Goal: Find specific page/section: Find specific page/section

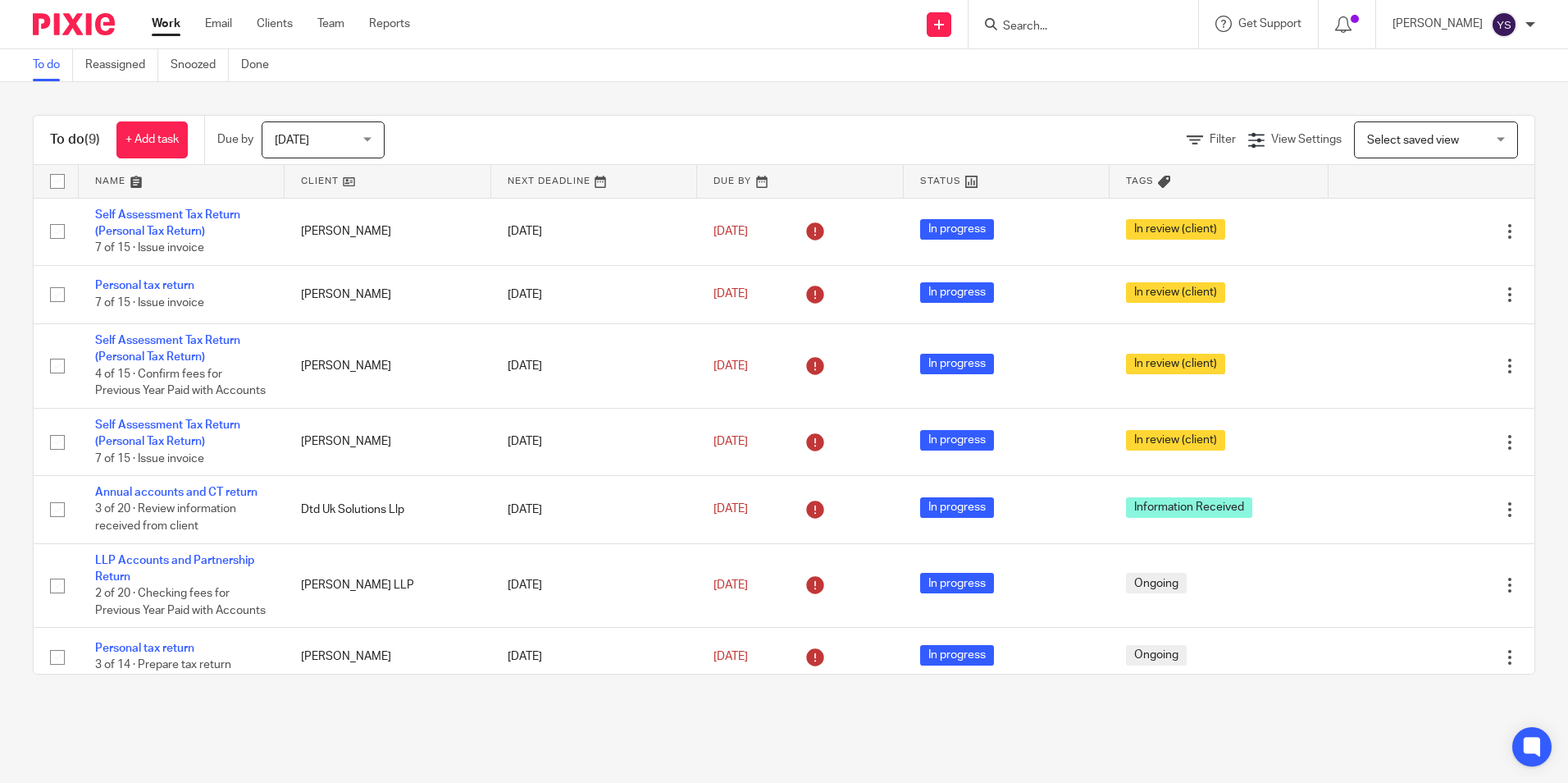
type input "S"
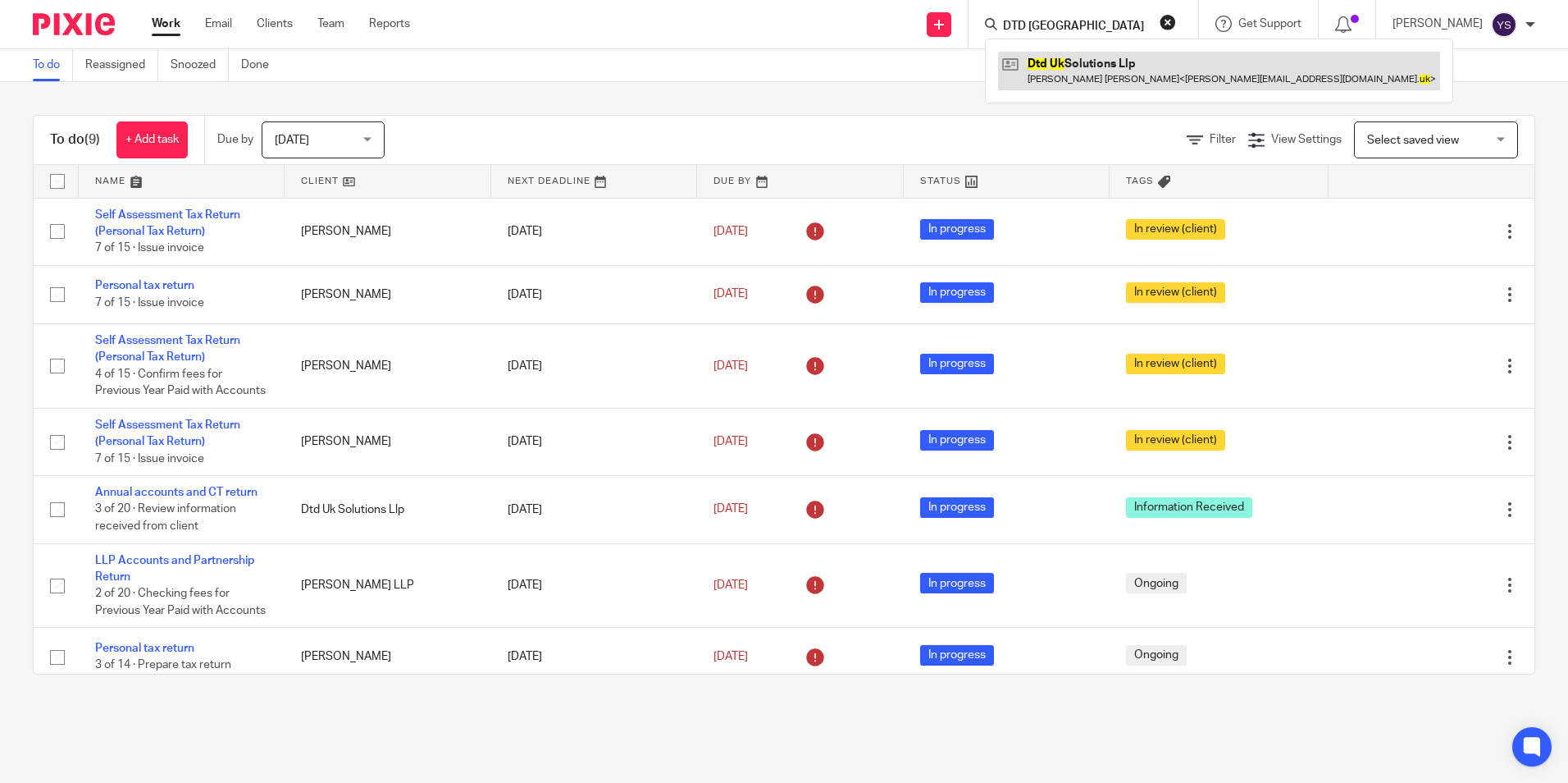
type input "DTD UK"
click at [1096, 62] on link at bounding box center [1218, 70] width 442 height 38
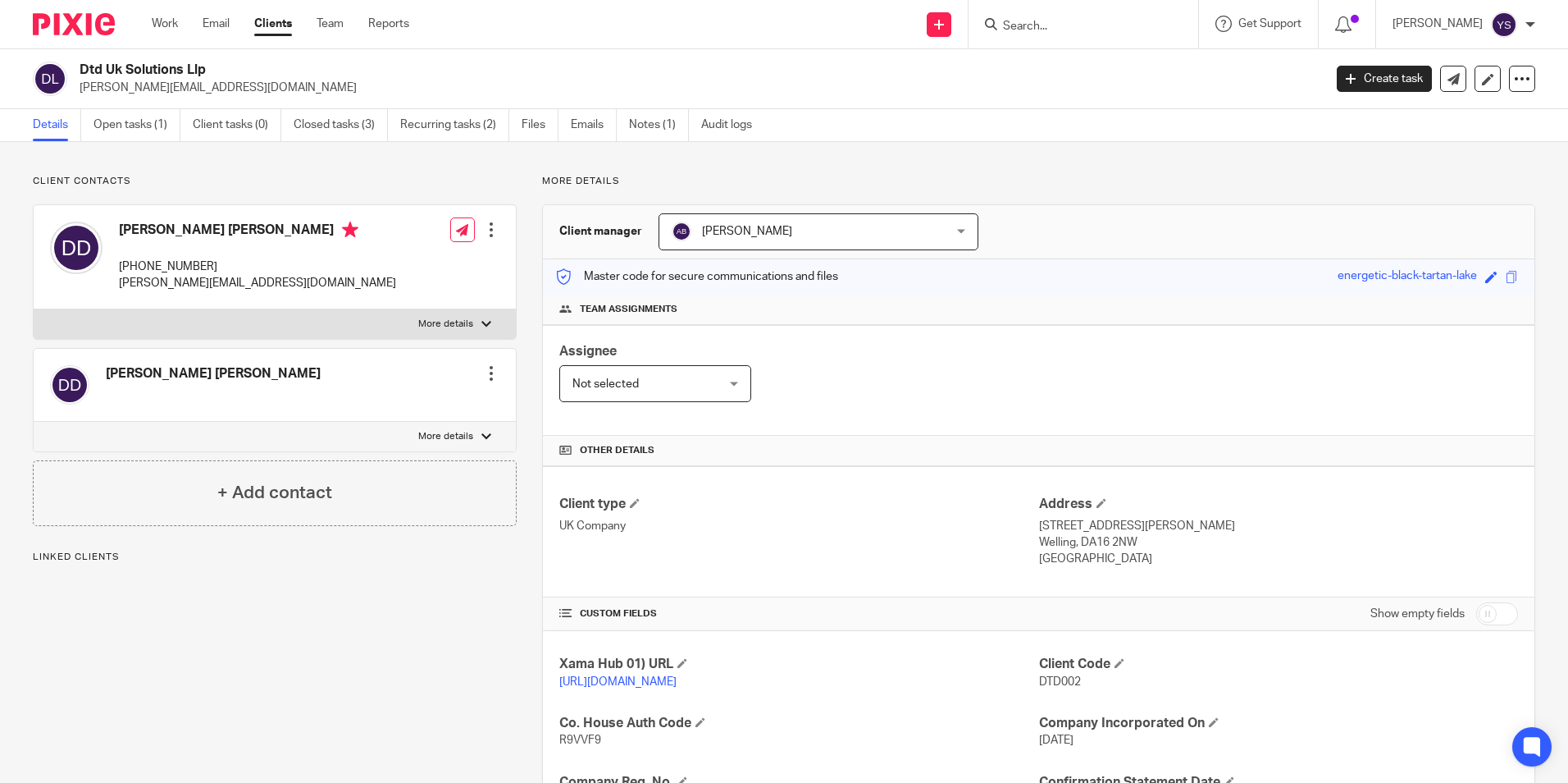
scroll to position [260, 0]
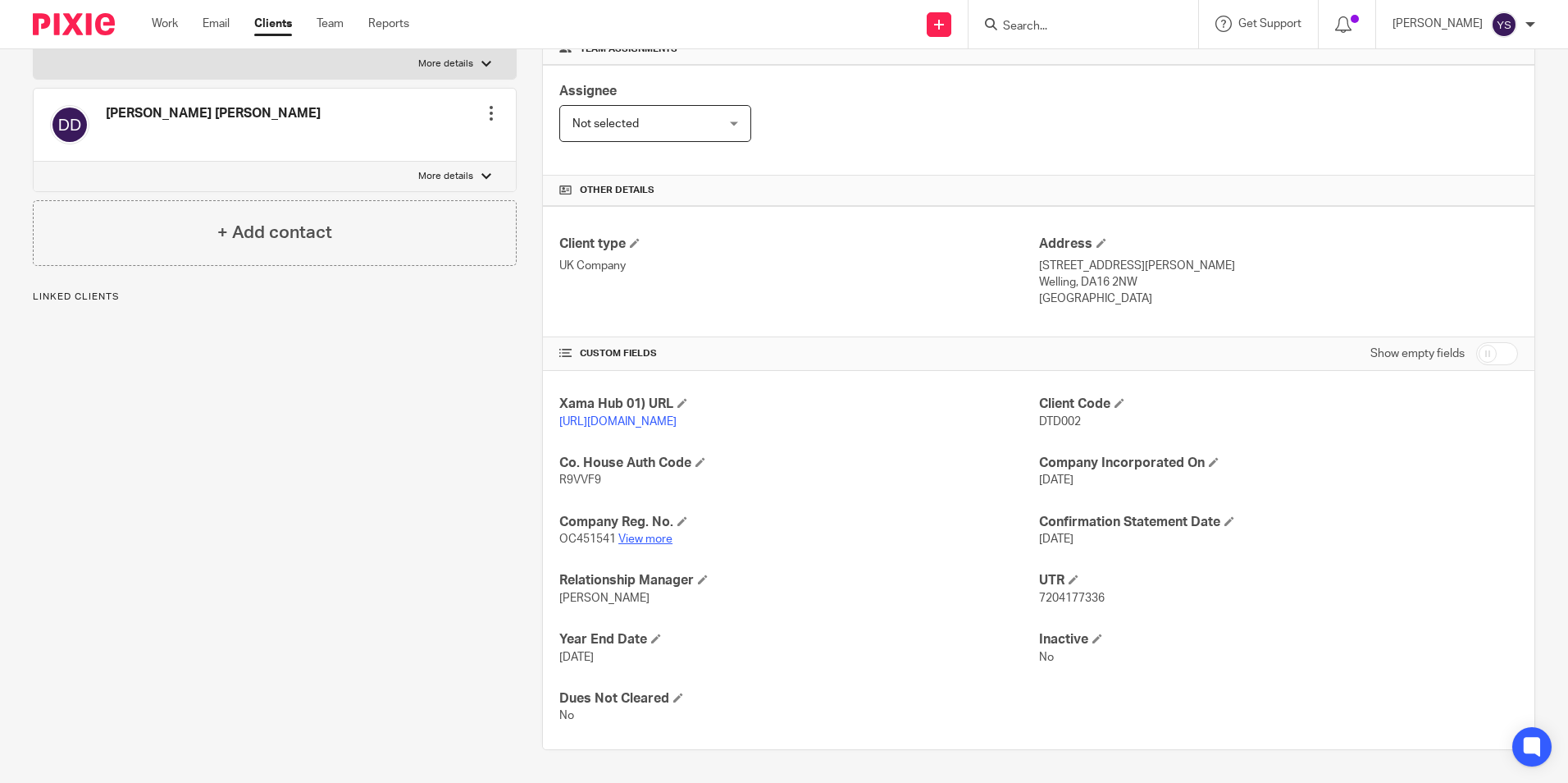
click at [638, 537] on link "View more" at bounding box center [645, 539] width 54 height 12
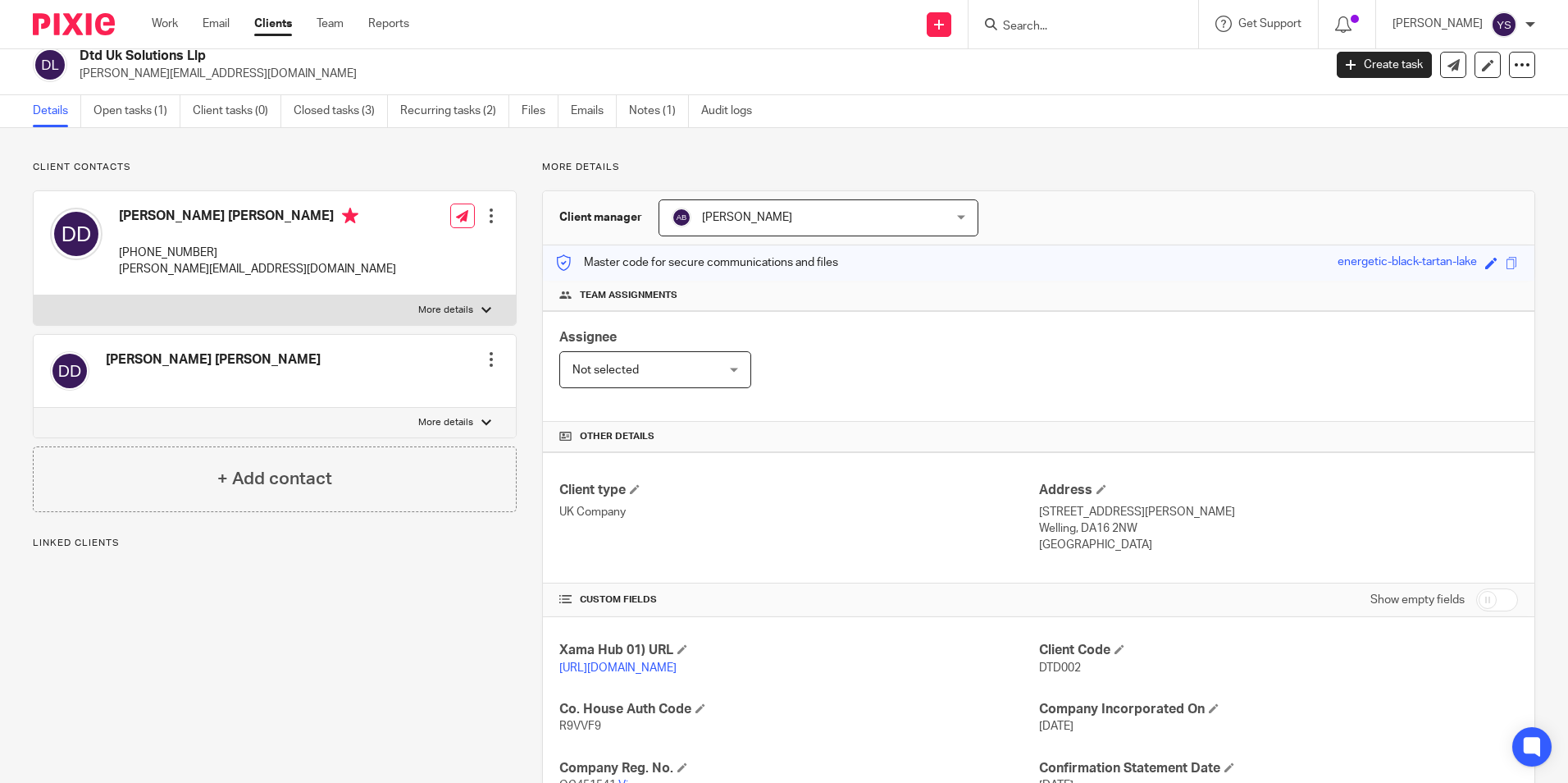
scroll to position [0, 0]
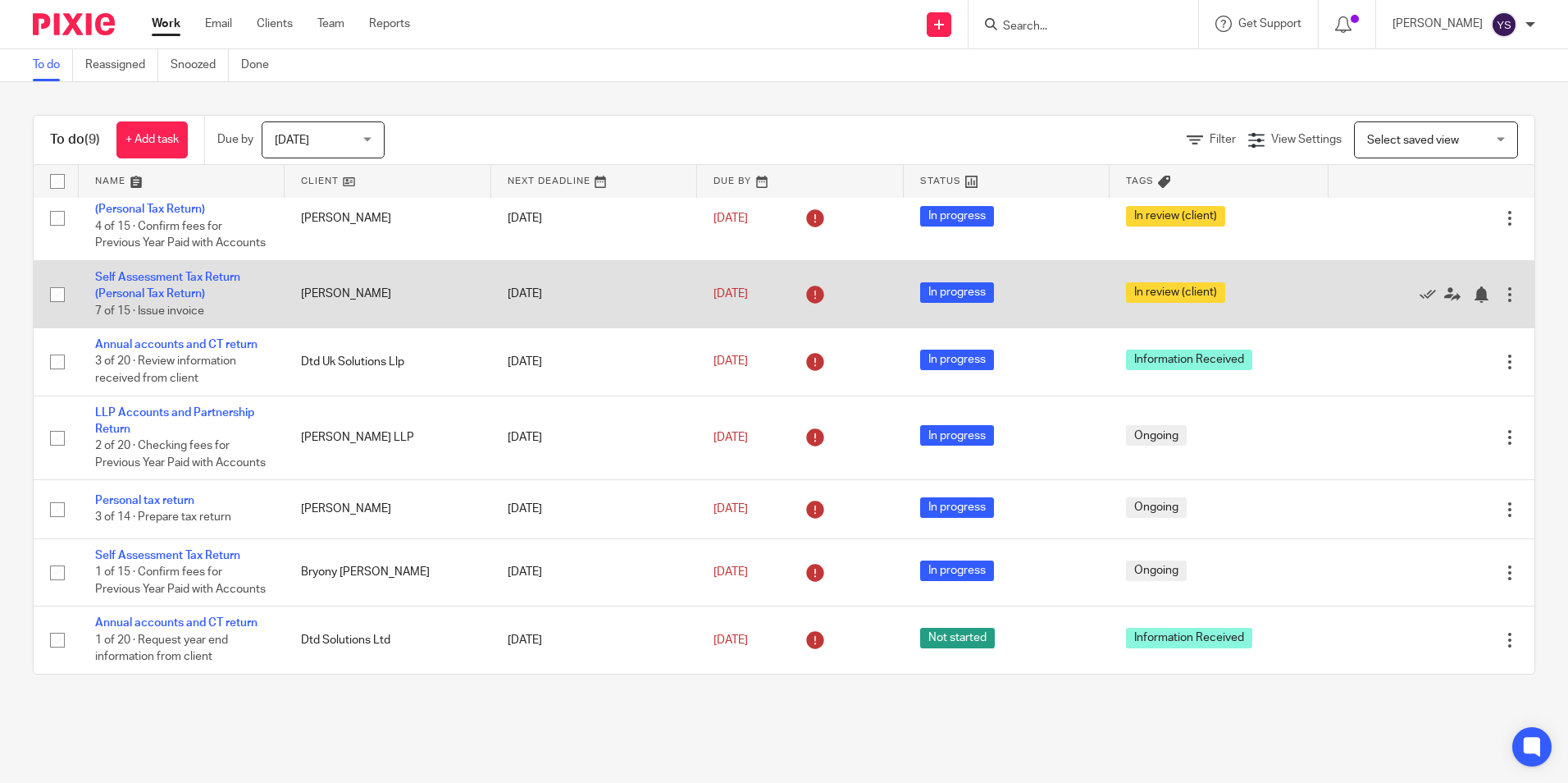
scroll to position [198, 0]
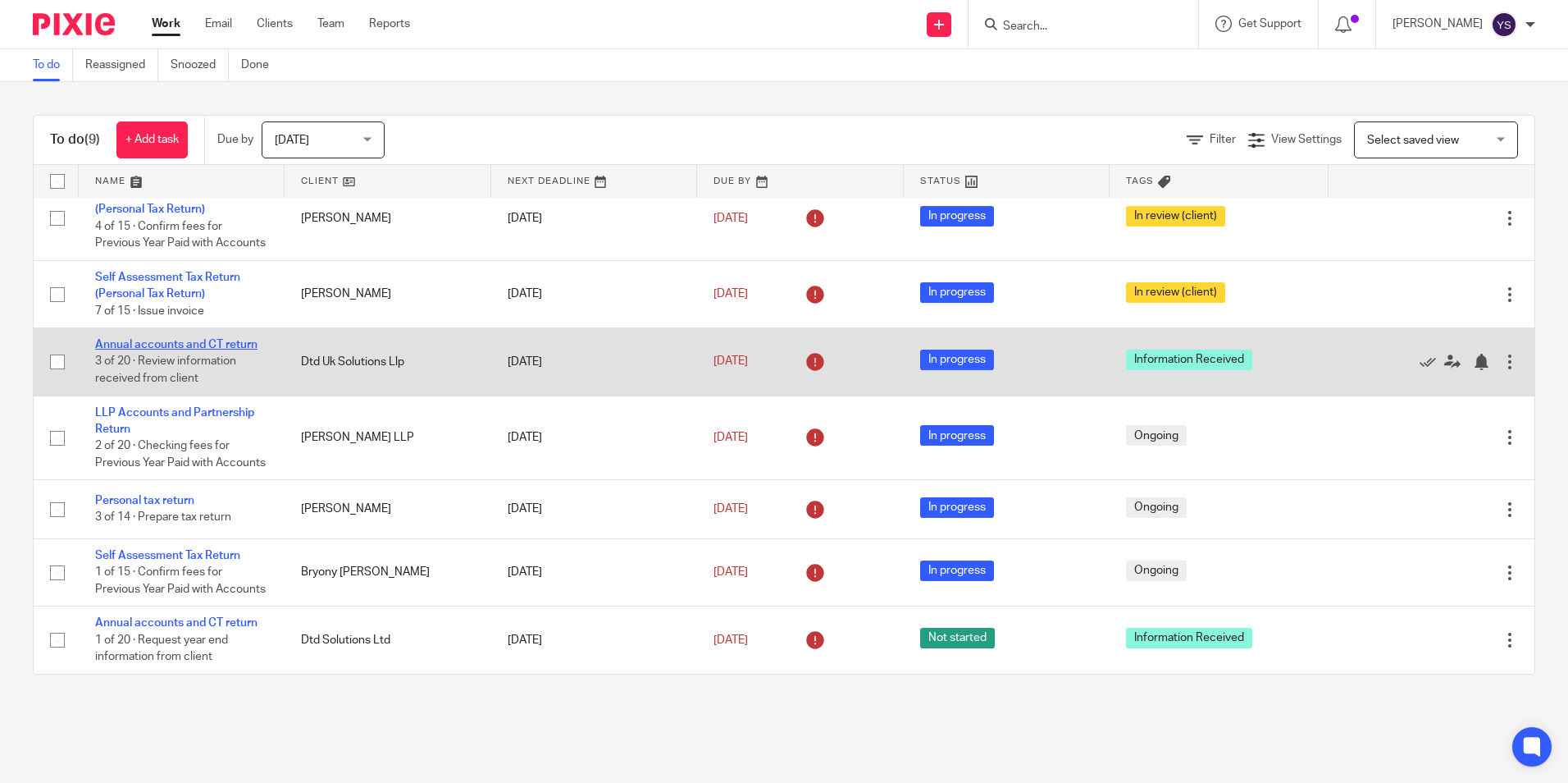
click at [237, 339] on link "Annual accounts and CT return" at bounding box center [176, 345] width 163 height 12
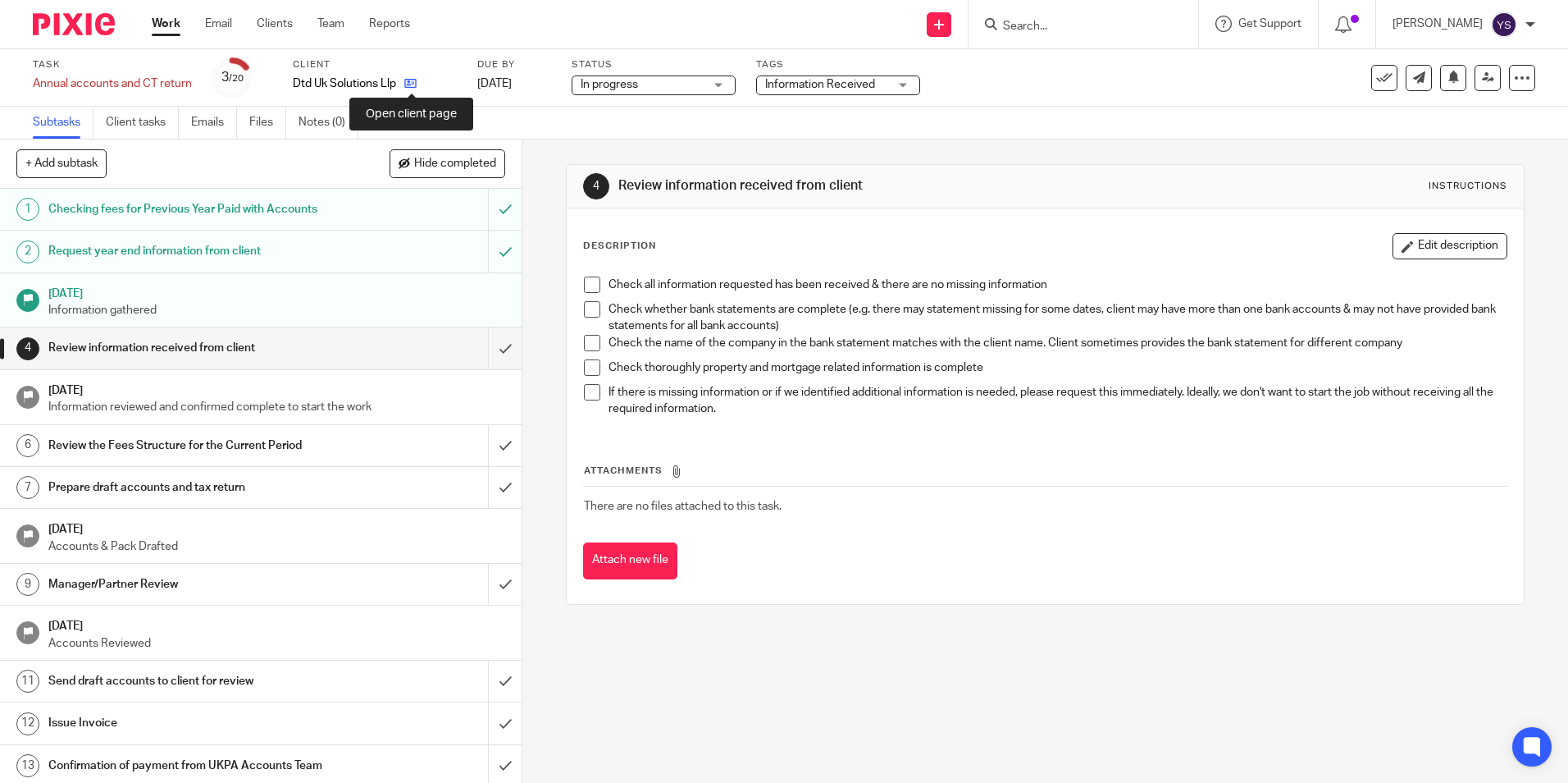
click at [416, 80] on icon at bounding box center [410, 83] width 13 height 13
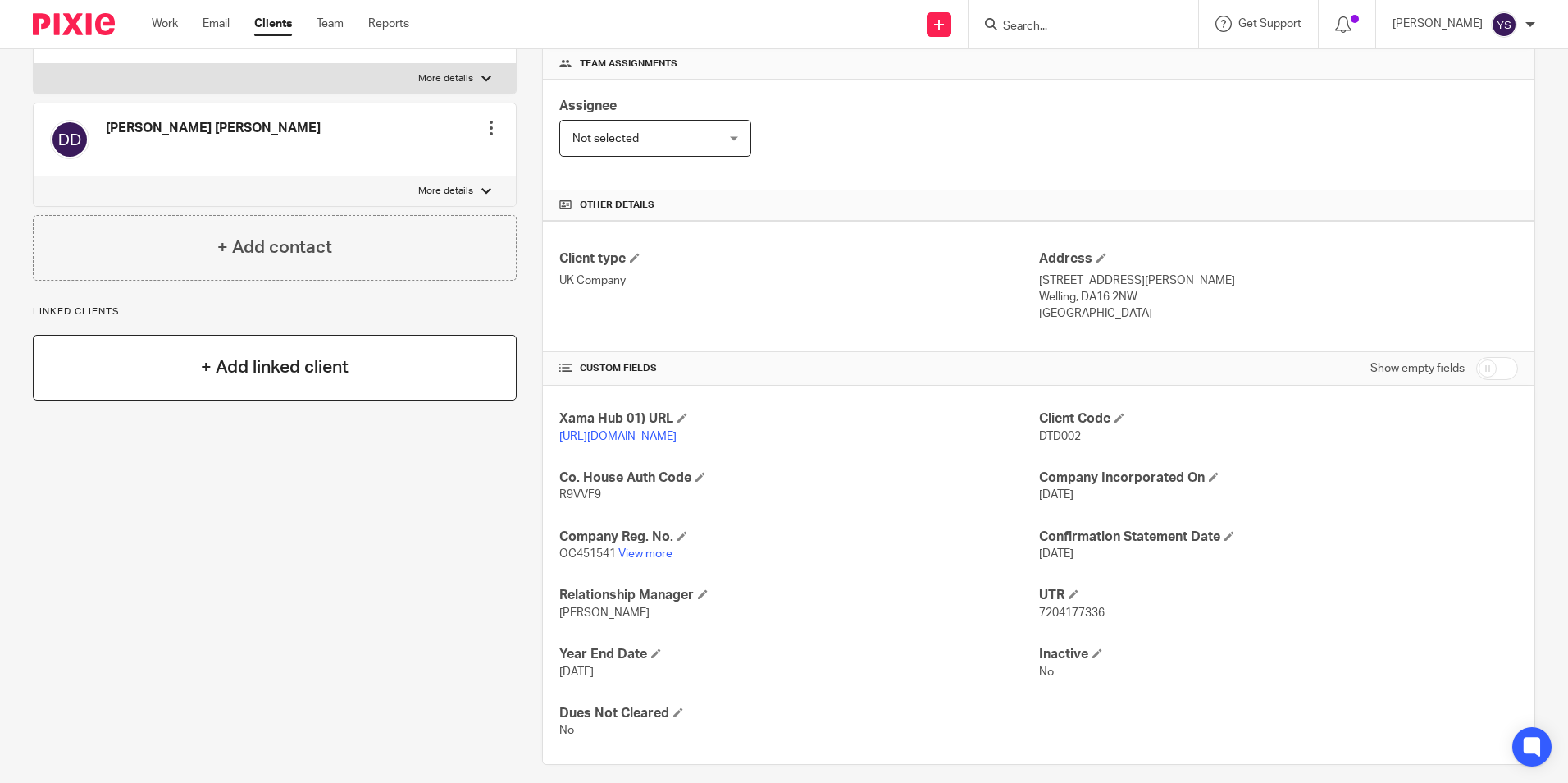
scroll to position [260, 0]
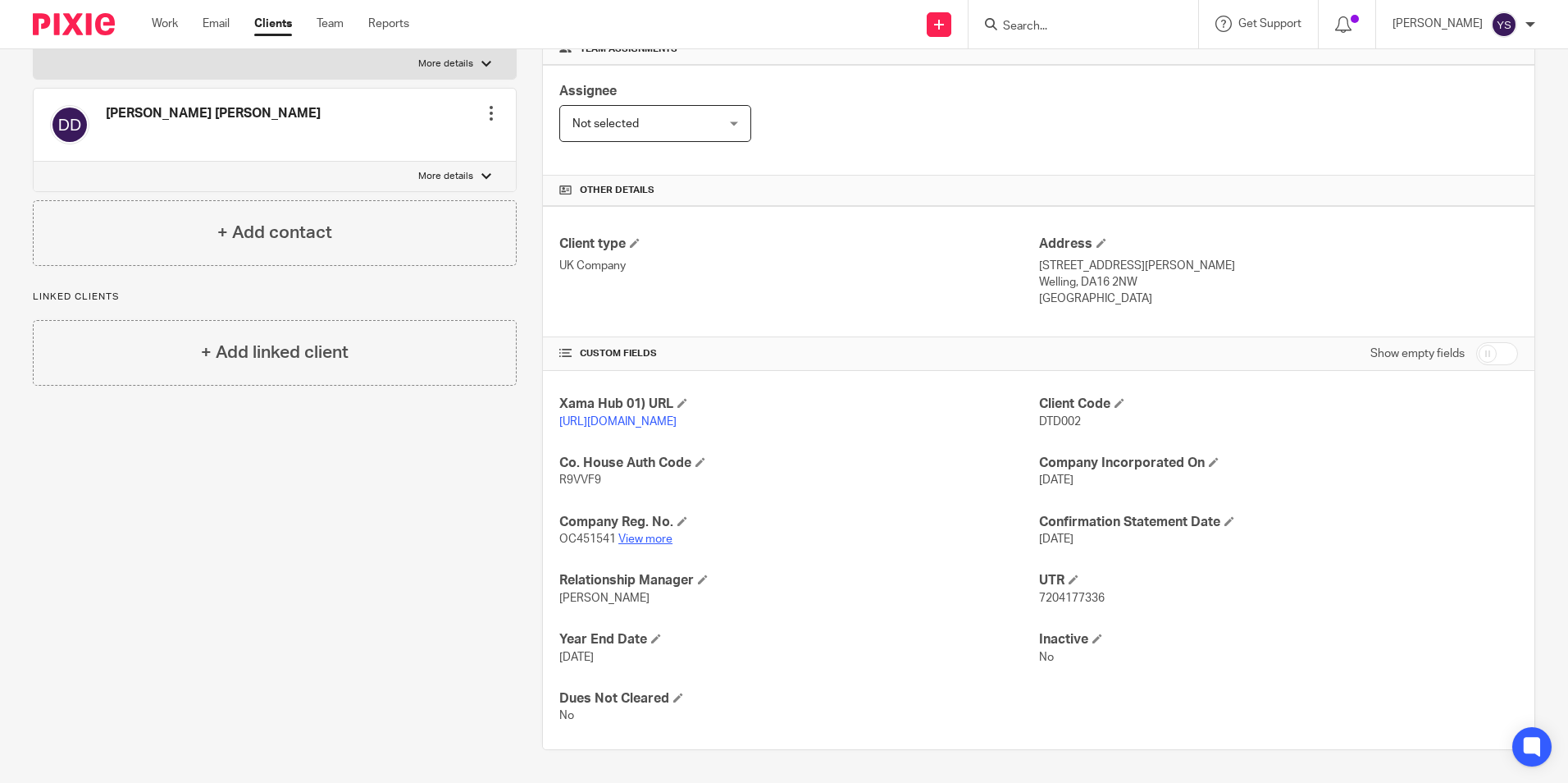
click at [648, 537] on link "View more" at bounding box center [645, 539] width 54 height 12
